Goal: Task Accomplishment & Management: Manage account settings

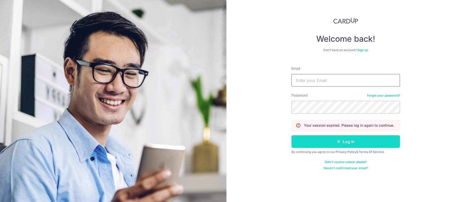
type input "[PERSON_NAME][EMAIL_ADDRESS][DOMAIN_NAME]"
click at [337, 139] on icon "submit" at bounding box center [339, 141] width 4 height 4
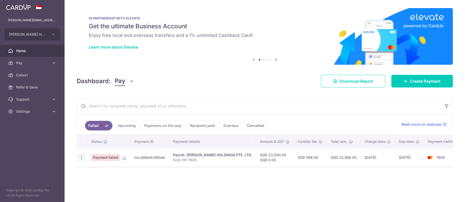
click at [82, 155] on icon "button" at bounding box center [81, 157] width 5 height 5
click at [91, 171] on link "Update payment" at bounding box center [103, 171] width 52 height 12
radio input "true"
type input "23,000.00"
type input "SOA-PR-7605"
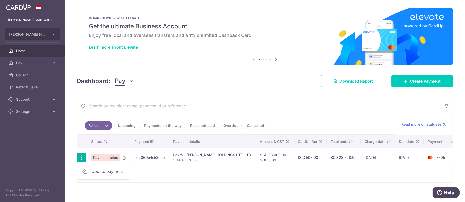
type input "SOA PR 7605"
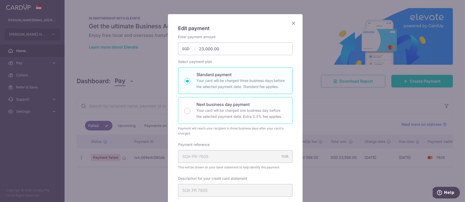
scroll to position [38, 0]
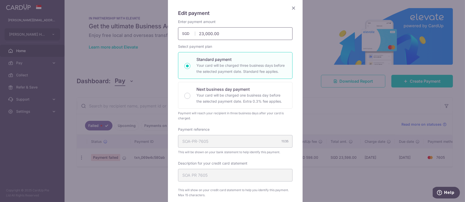
drag, startPoint x: 216, startPoint y: 32, endPoint x: 195, endPoint y: 33, distance: 20.7
click at [195, 33] on input "23,000.00" at bounding box center [235, 33] width 114 height 13
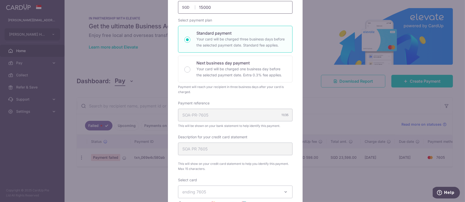
scroll to position [76, 0]
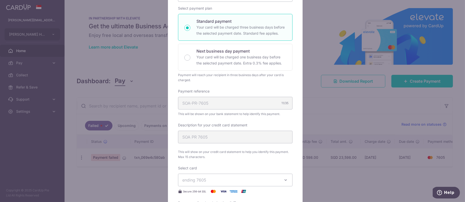
type input "15,000.00"
click at [271, 130] on div "Description for your credit card statement SOA PR 7605 This will show on your c…" at bounding box center [235, 140] width 114 height 37
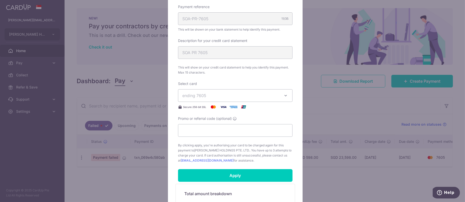
scroll to position [227, 0]
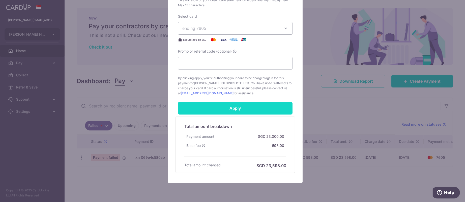
click at [249, 107] on input "Apply" at bounding box center [235, 108] width 114 height 13
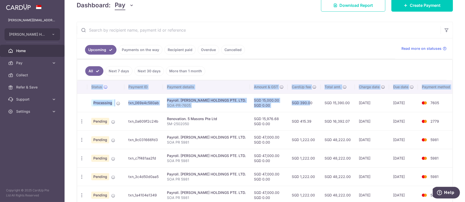
scroll to position [0, 7]
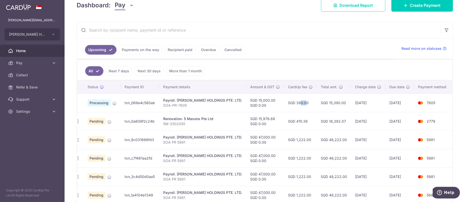
drag, startPoint x: 302, startPoint y: 103, endPoint x: 289, endPoint y: 99, distance: 13.2
click at [289, 99] on td "SGD 390.00" at bounding box center [300, 102] width 33 height 18
click at [292, 101] on td "SGD 390.00" at bounding box center [300, 102] width 33 height 18
drag, startPoint x: 285, startPoint y: 101, endPoint x: 403, endPoint y: 101, distance: 117.8
click at [403, 101] on tr "Processing txn_069e4c580ab Payroll. EDITH PATISSERIE HOLDINGS PTE. LTD. SOA-PR-…" at bounding box center [262, 102] width 379 height 18
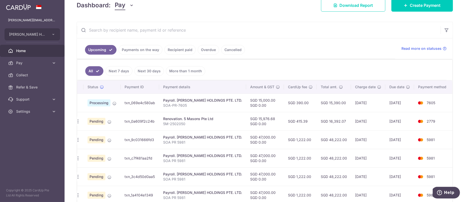
click at [403, 101] on td "[DATE]" at bounding box center [399, 102] width 29 height 18
drag, startPoint x: 180, startPoint y: 103, endPoint x: 172, endPoint y: 102, distance: 7.4
click at [172, 102] on td "Payroll. EDITH PATISSERIE HOLDINGS PTE. LTD. SOA-PR-7605" at bounding box center [202, 102] width 87 height 18
click at [172, 102] on div "Payroll. [PERSON_NAME] HOLDINGS PTE. LTD." at bounding box center [202, 100] width 79 height 5
drag, startPoint x: 173, startPoint y: 100, endPoint x: 174, endPoint y: 107, distance: 7.1
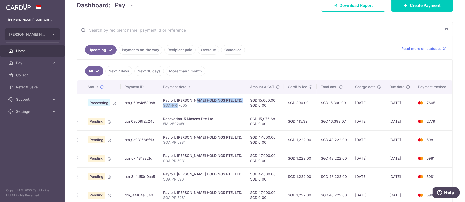
click at [174, 107] on td "Payroll. EDITH PATISSERIE HOLDINGS PTE. LTD. SOA-PR-7605" at bounding box center [202, 102] width 87 height 18
